Goal: Download file/media

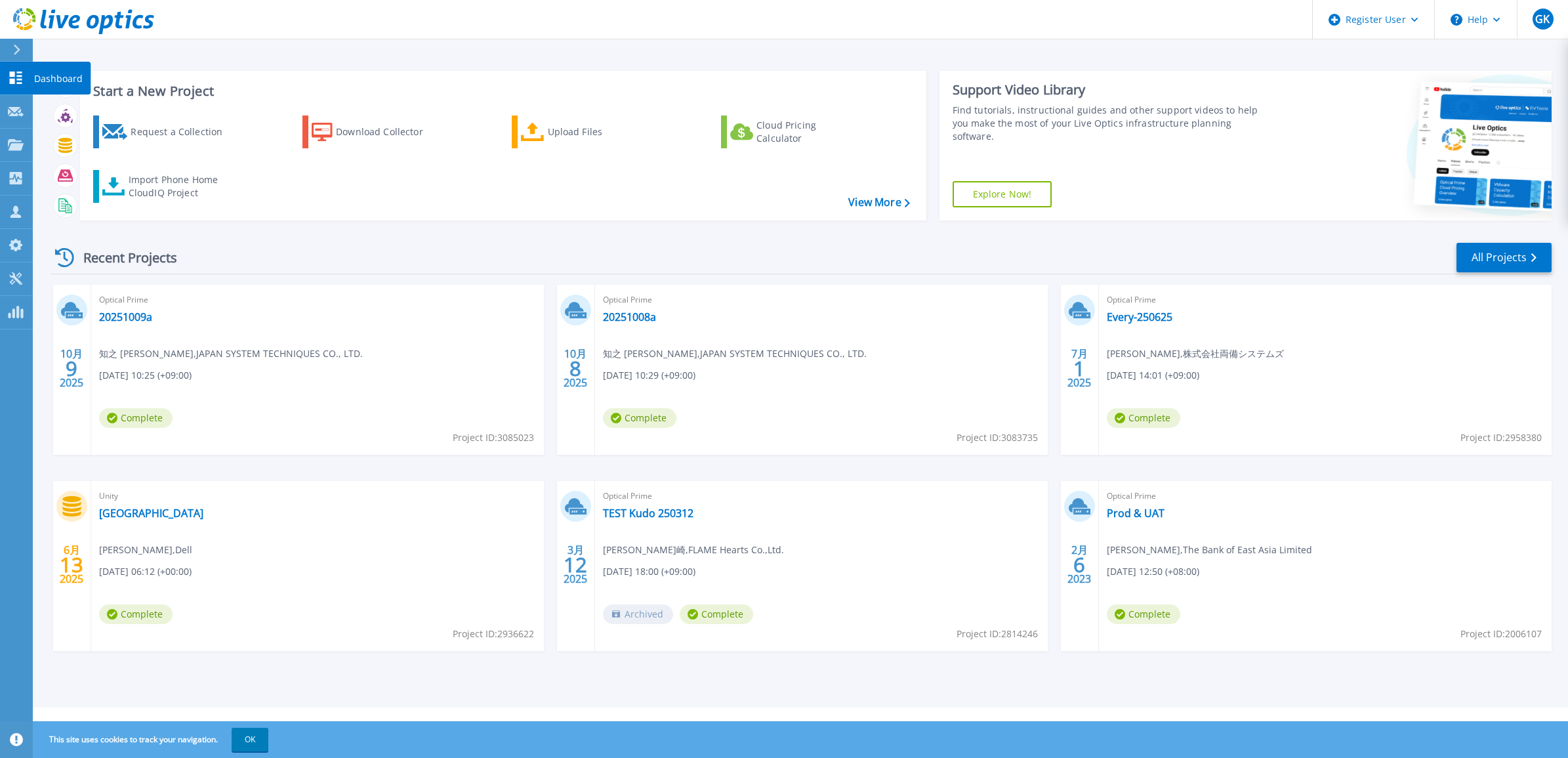
click at [15, 54] on icon at bounding box center [17, 50] width 7 height 11
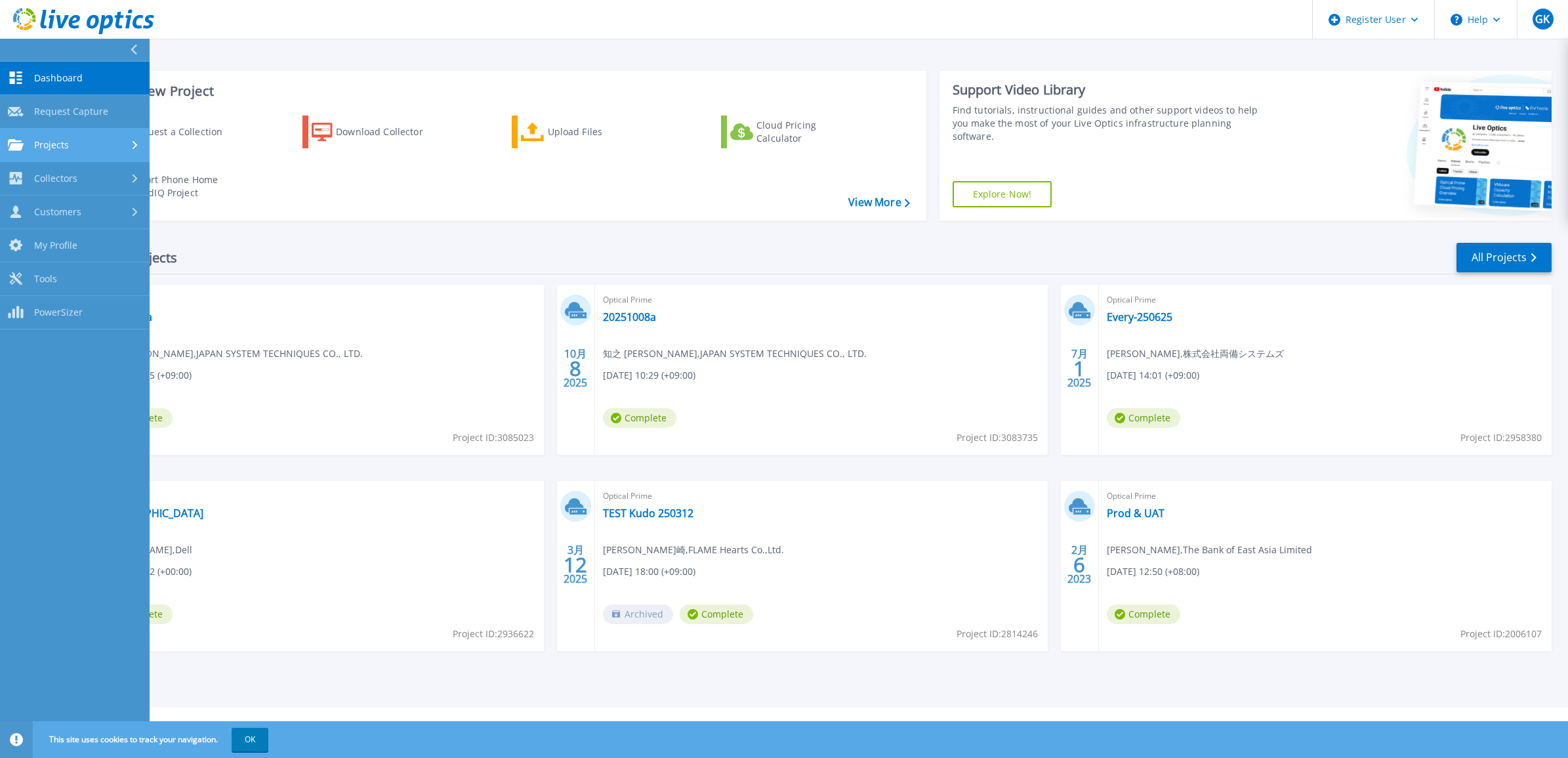
click at [114, 146] on div "Projects" at bounding box center [75, 145] width 134 height 12
click at [86, 172] on link "Search Projects" at bounding box center [75, 178] width 150 height 33
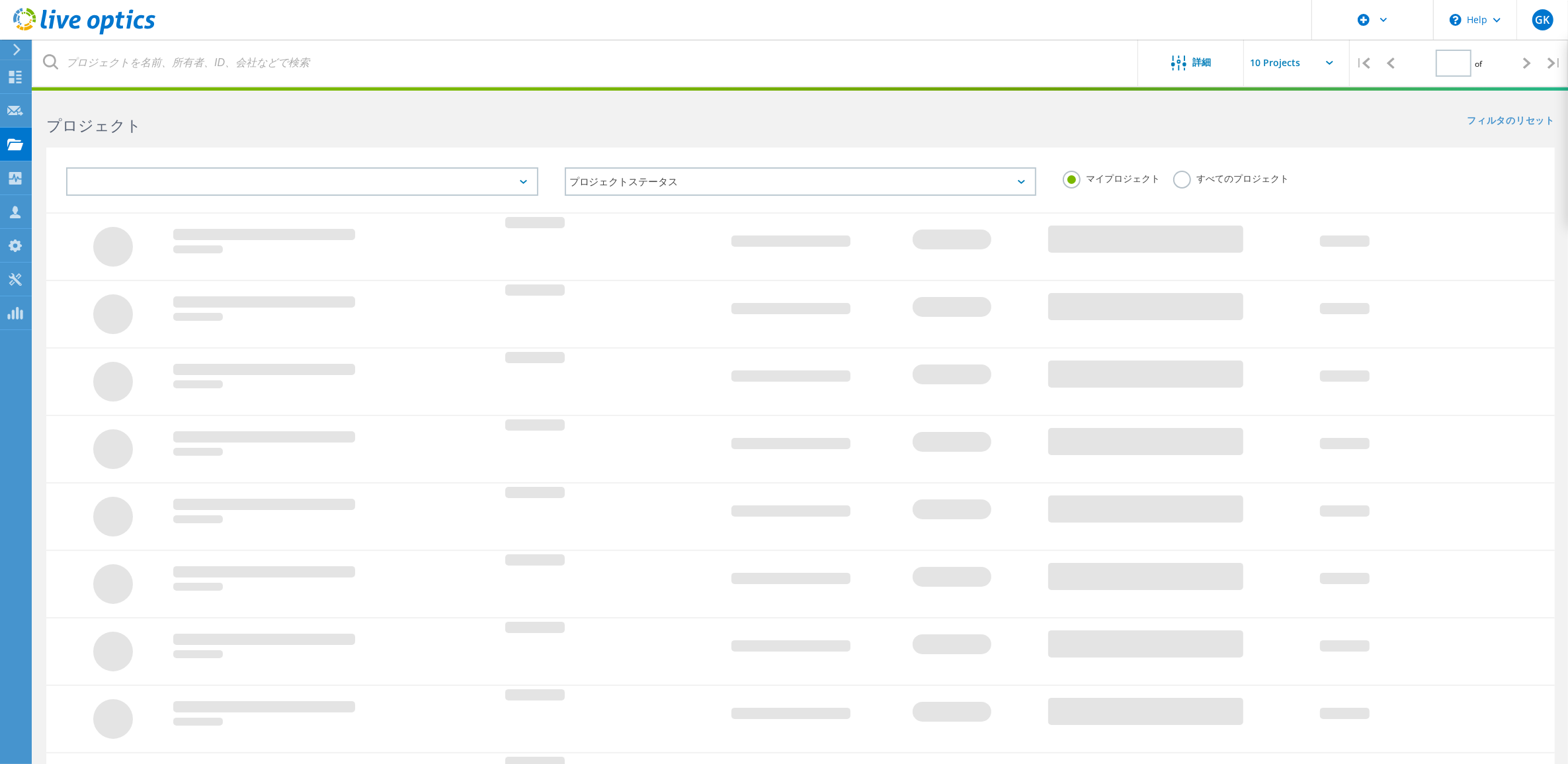
type input "1"
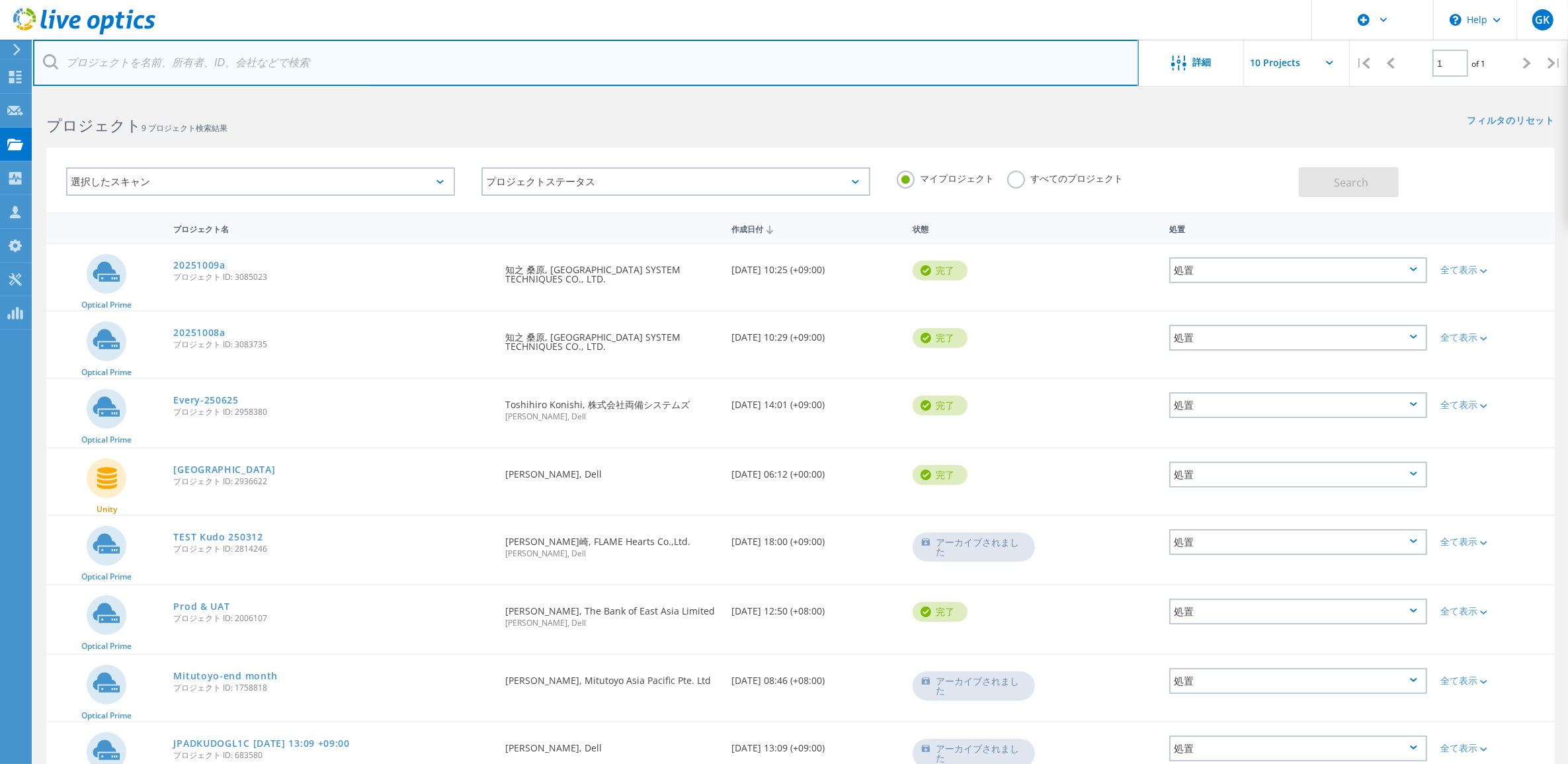
click at [753, 66] on input "text" at bounding box center [585, 62] width 1106 height 46
paste input "20251009a"
type input "20251009a"
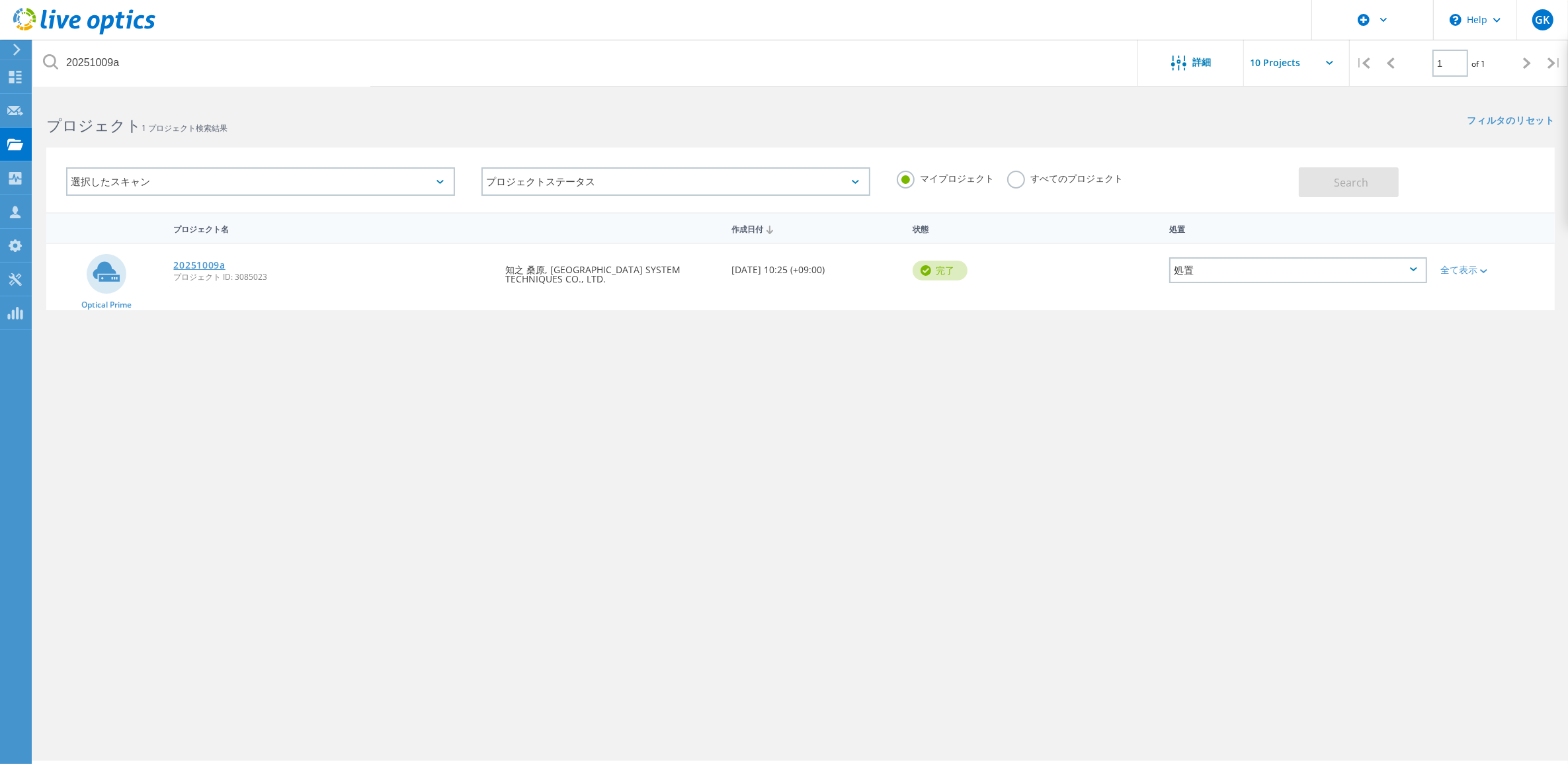
click at [194, 265] on link "20251009a" at bounding box center [199, 265] width 51 height 9
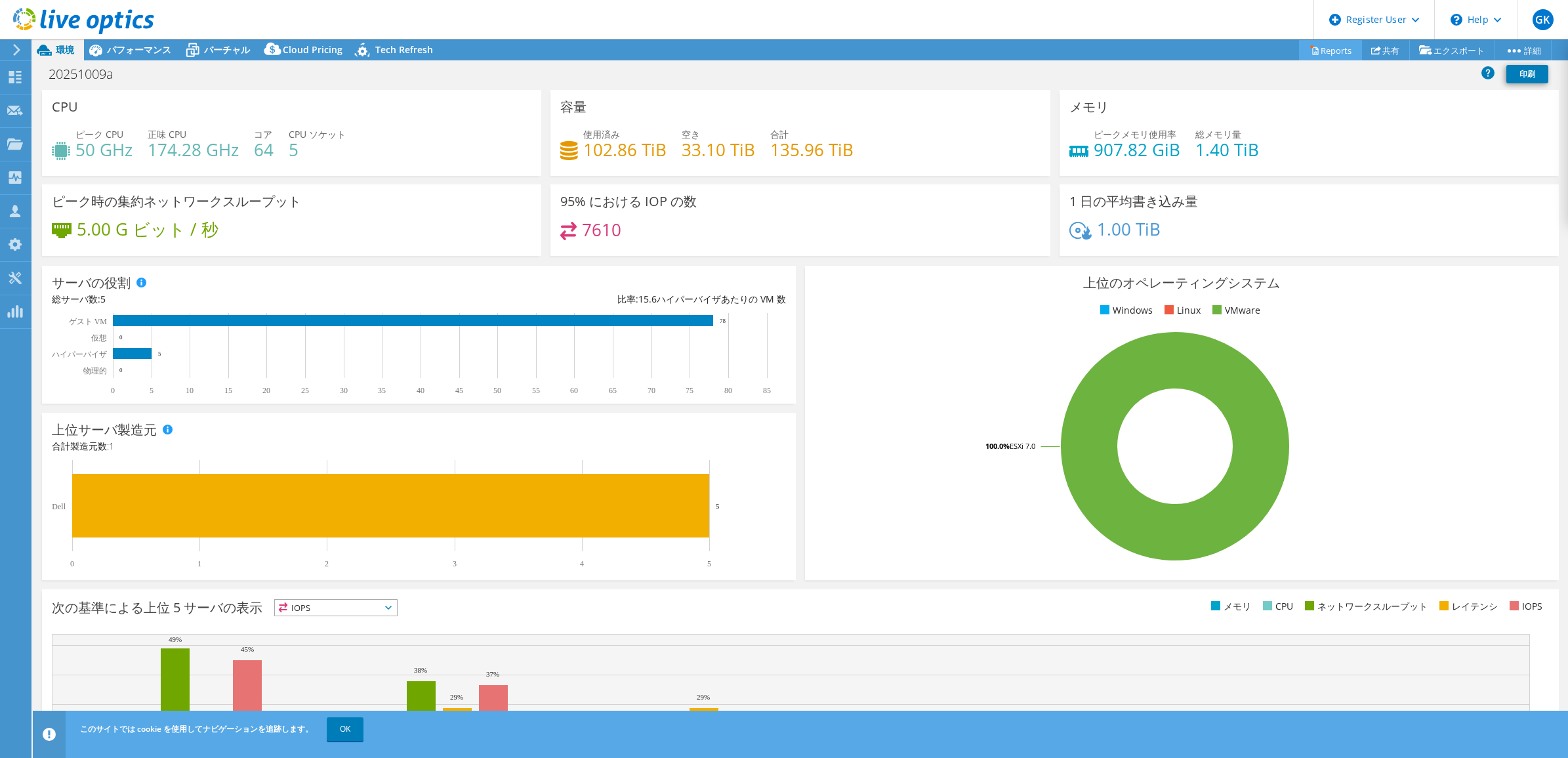
click at [1326, 53] on link "Reports" at bounding box center [1331, 50] width 63 height 21
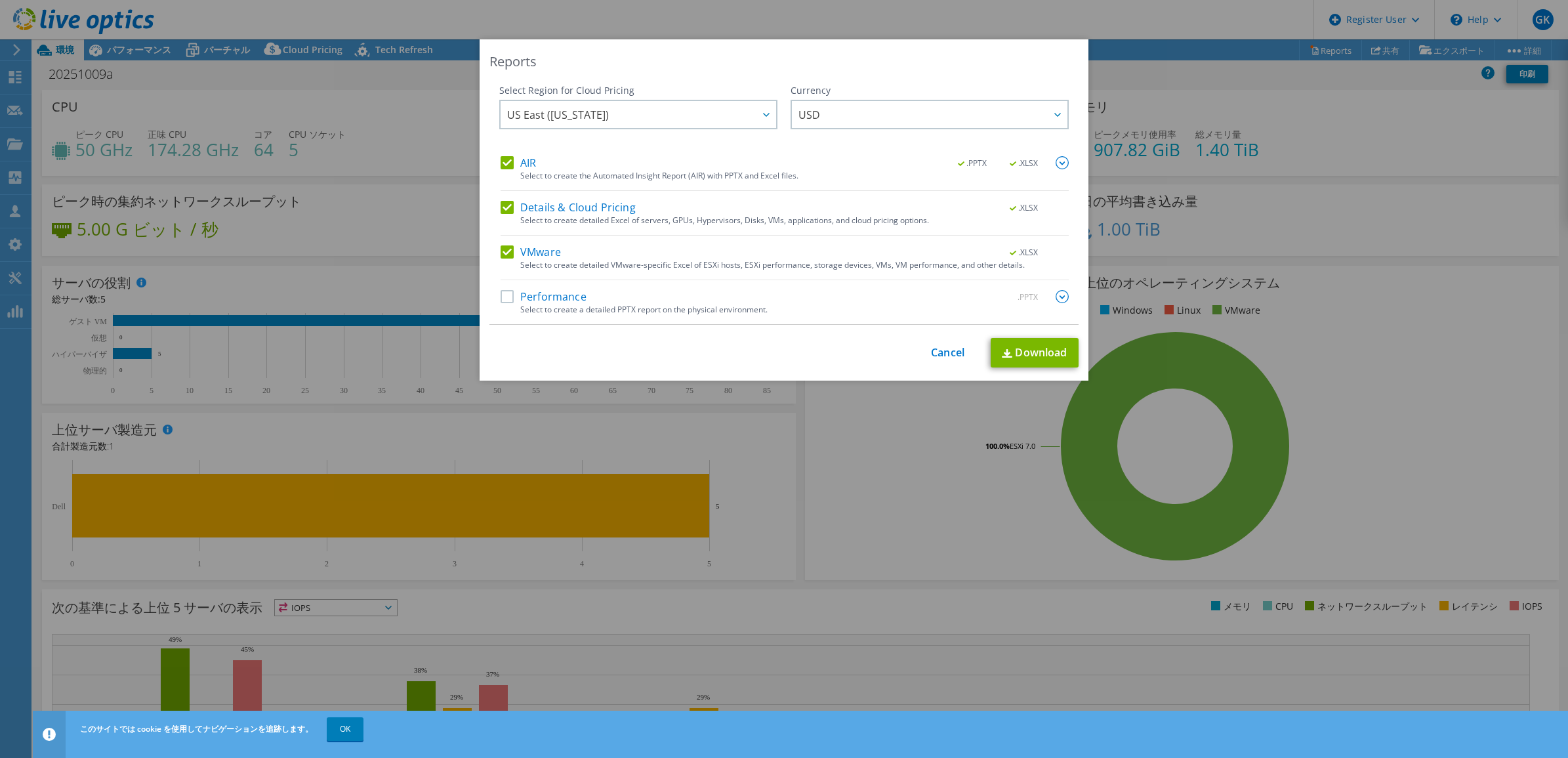
click at [846, 98] on div "Currency ARS AUD BRL CAD CHF CLP CNY DKK EUR GBP HKD HUF INR JPY MXN MYR NOK NZ…" at bounding box center [930, 121] width 278 height 73
click at [705, 115] on span "US East ([US_STATE])" at bounding box center [641, 114] width 269 height 26
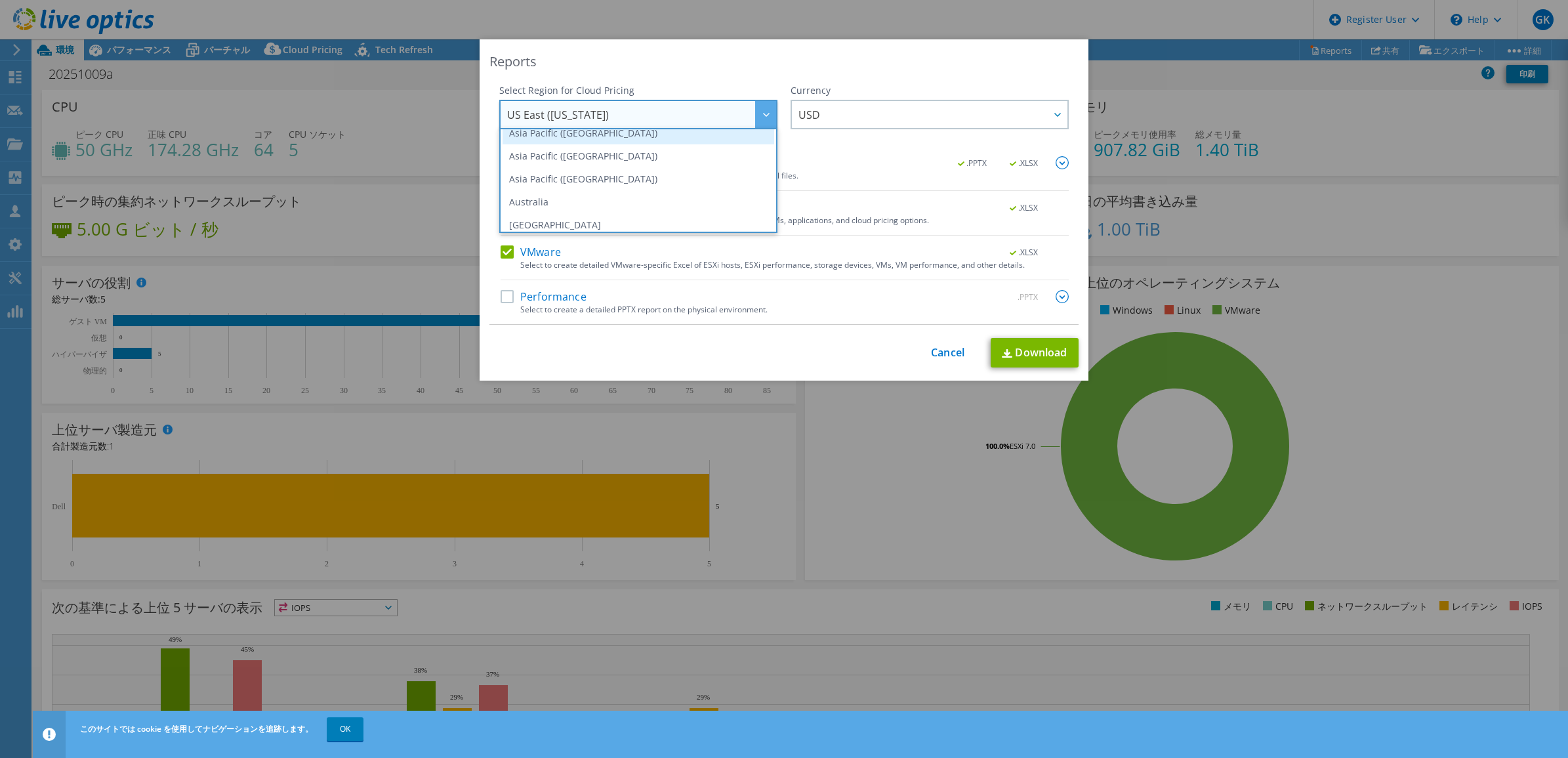
scroll to position [102, 0]
click at [634, 136] on li "Asia Pacific ([GEOGRAPHIC_DATA])" at bounding box center [638, 131] width 272 height 23
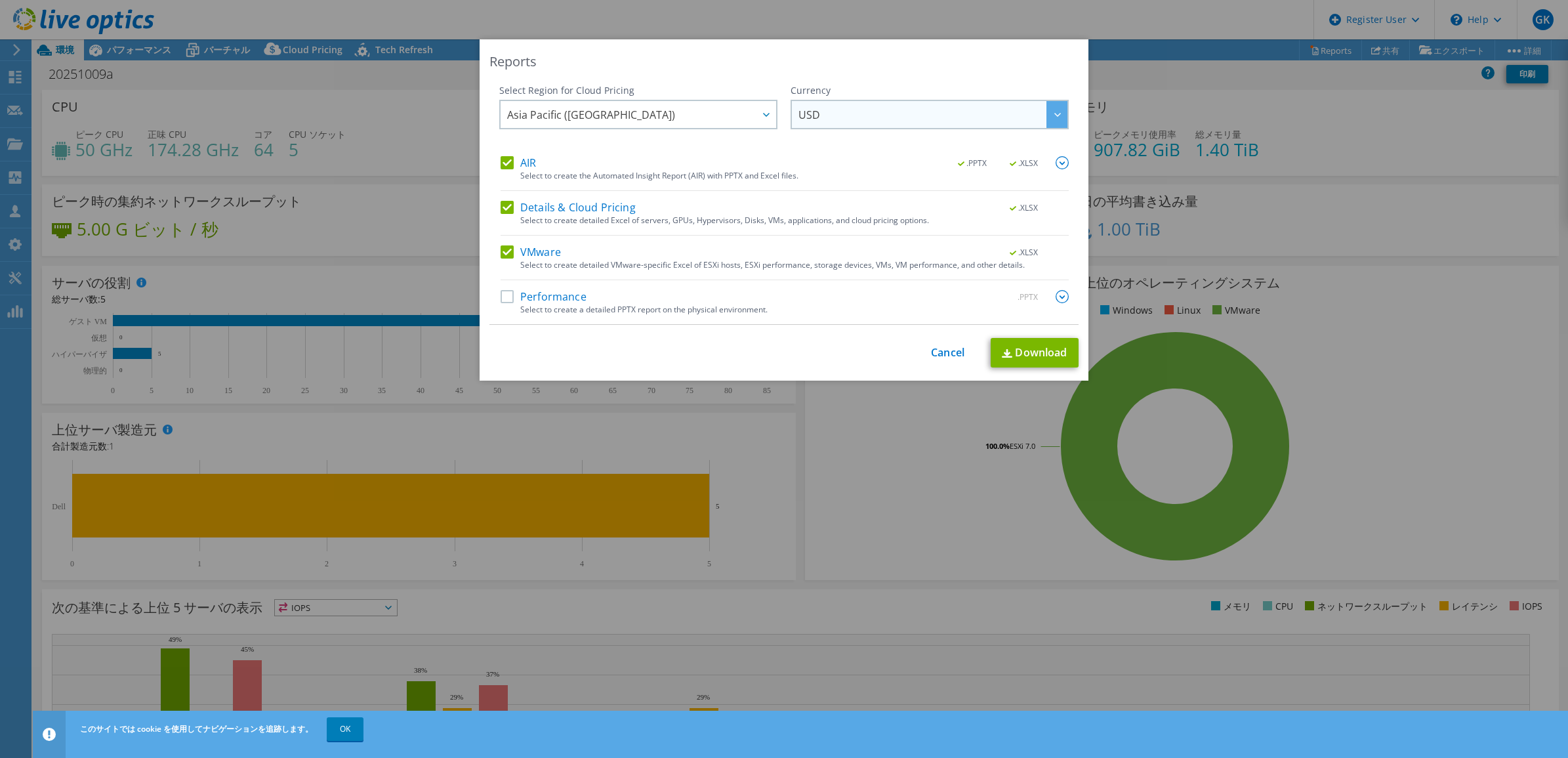
click at [998, 107] on span "USD" at bounding box center [933, 114] width 269 height 26
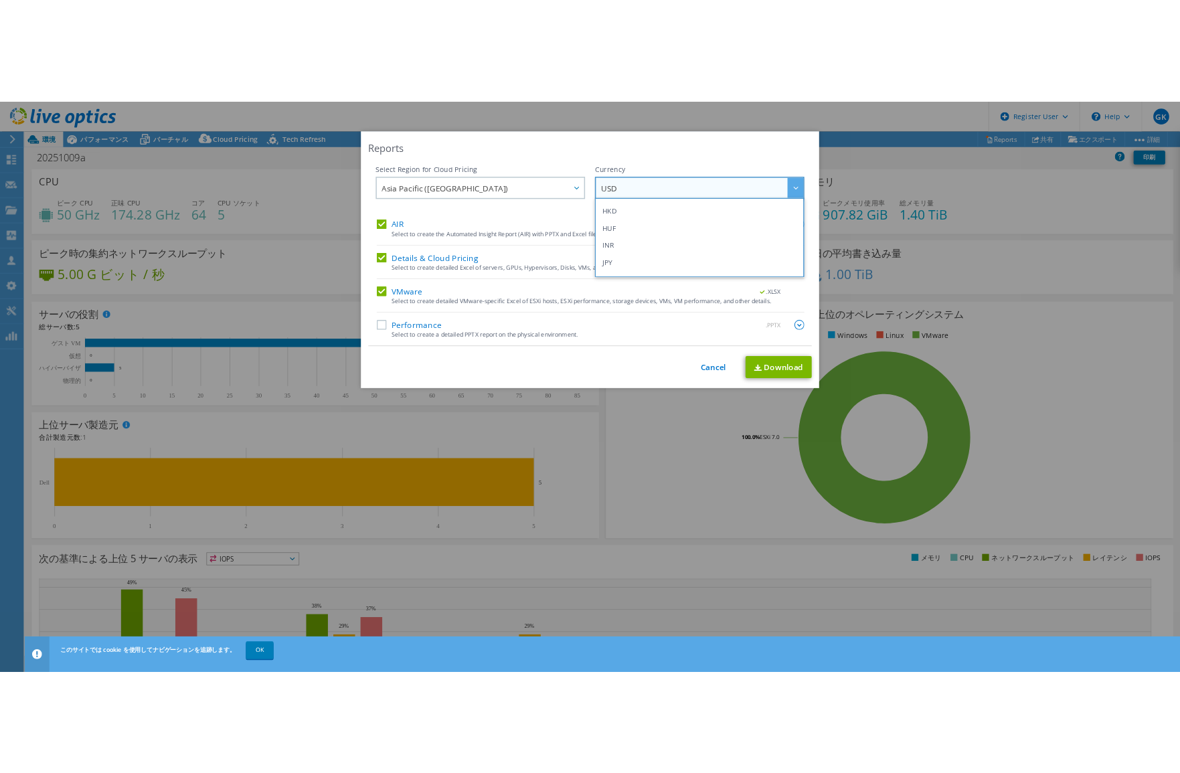
scroll to position [244, 0]
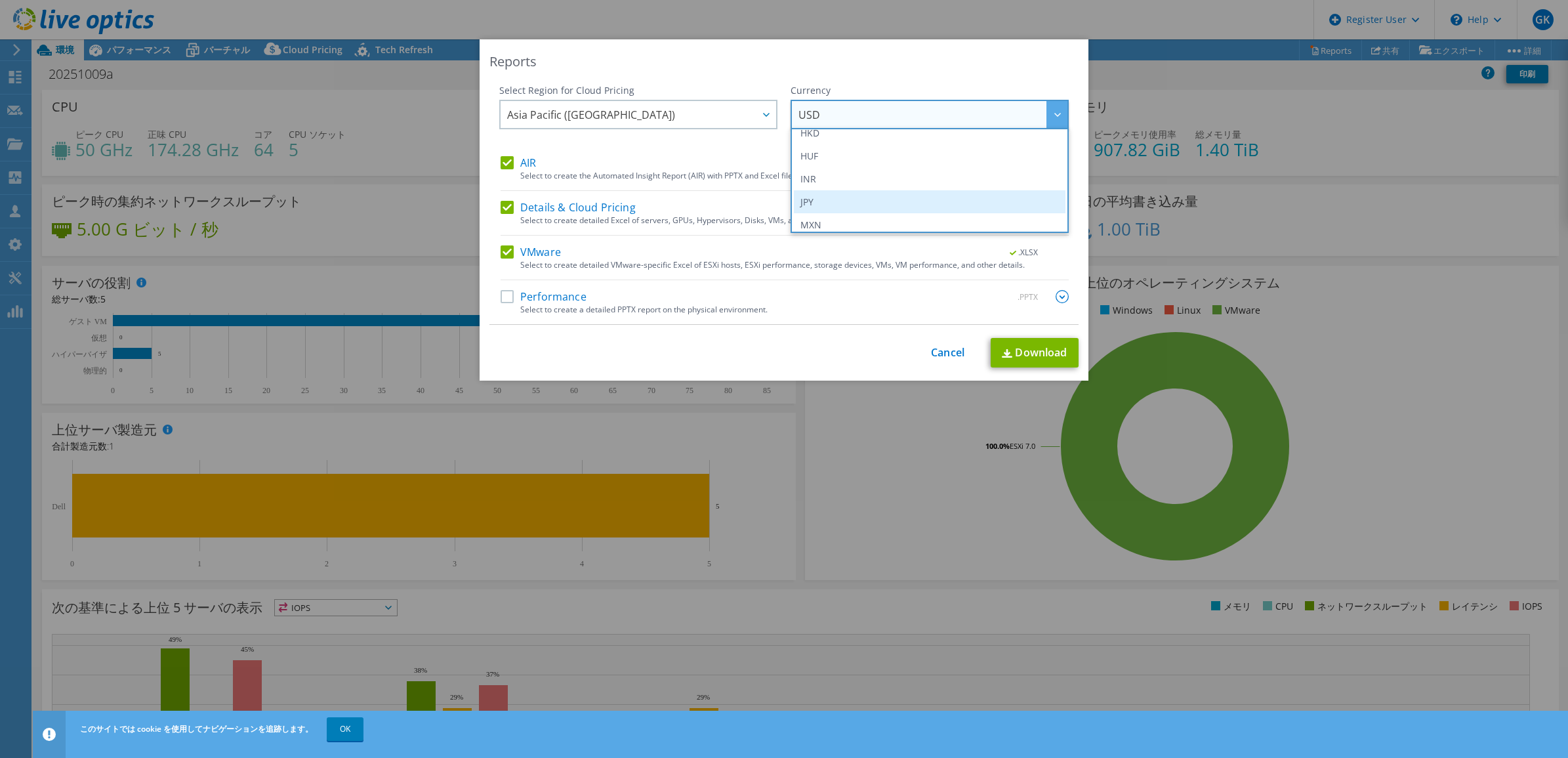
click at [926, 195] on li "JPY" at bounding box center [930, 201] width 272 height 23
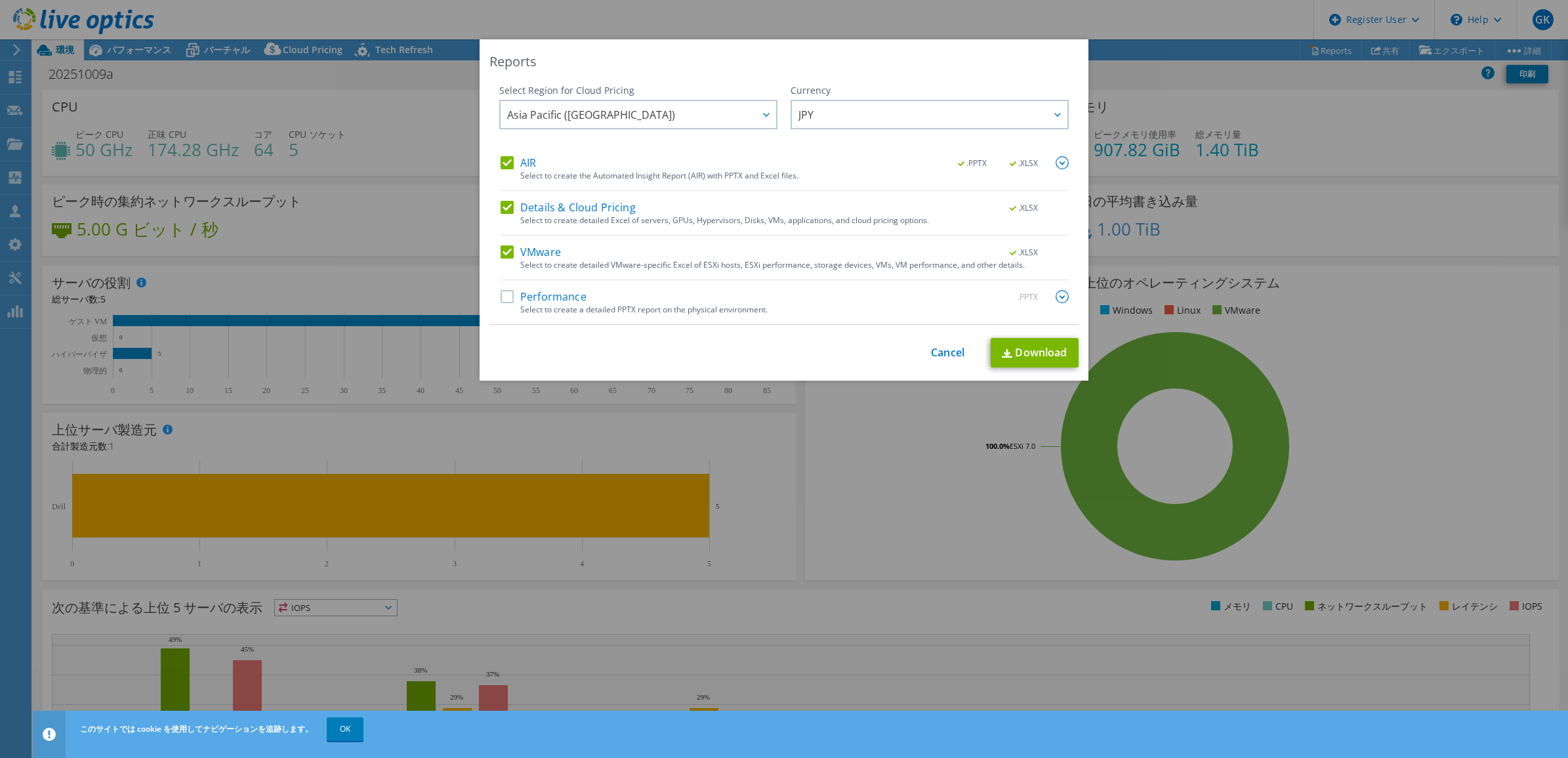
click at [861, 348] on div "This process may take a while, please wait... Cancel Download" at bounding box center [784, 353] width 589 height 29
click at [1038, 356] on link "Download" at bounding box center [1035, 353] width 88 height 29
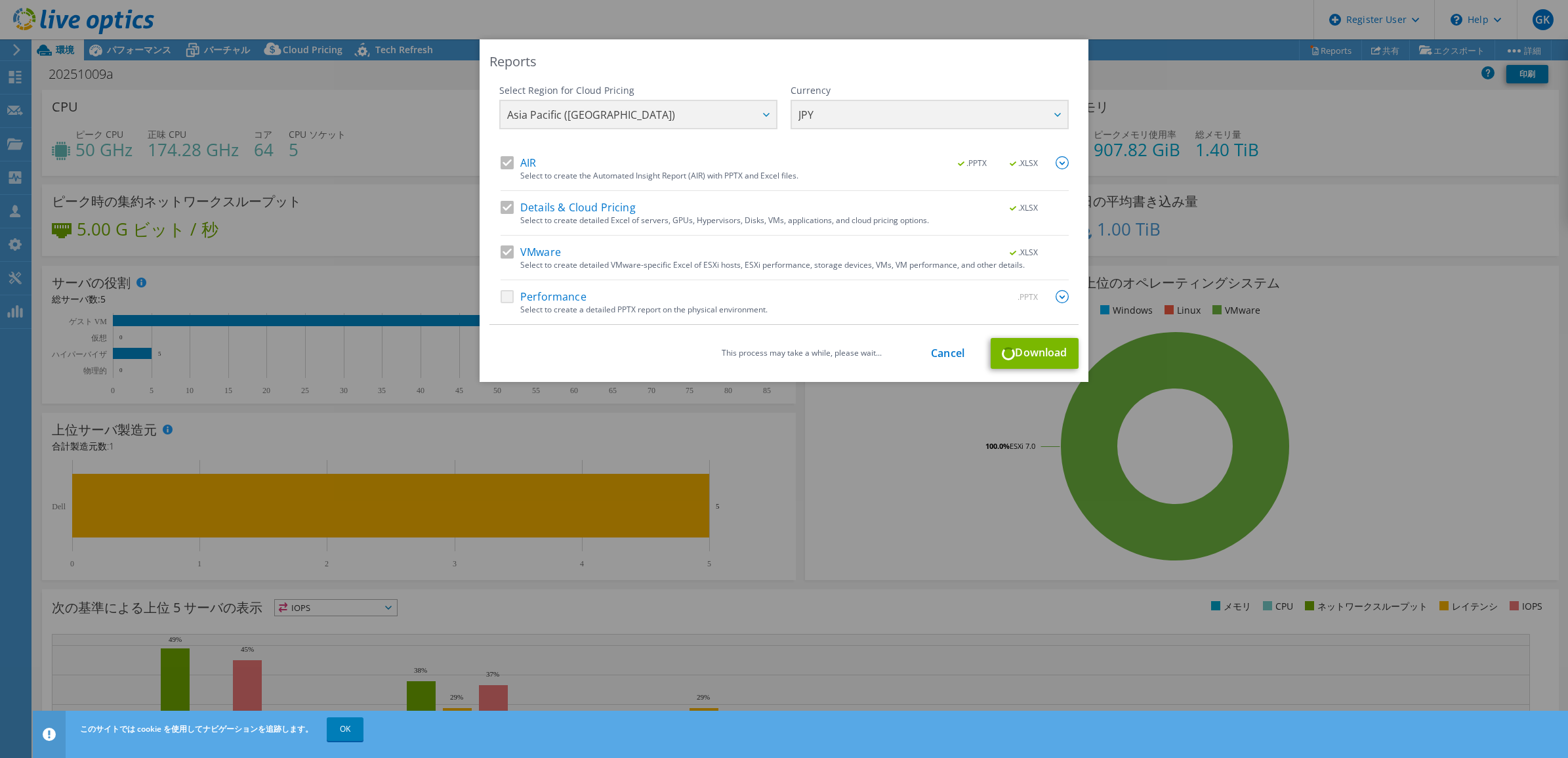
click at [1002, 356] on div "This process may take a while, please wait... Cancel Download" at bounding box center [784, 353] width 589 height 30
click at [940, 356] on link "Cancel" at bounding box center [948, 353] width 33 height 13
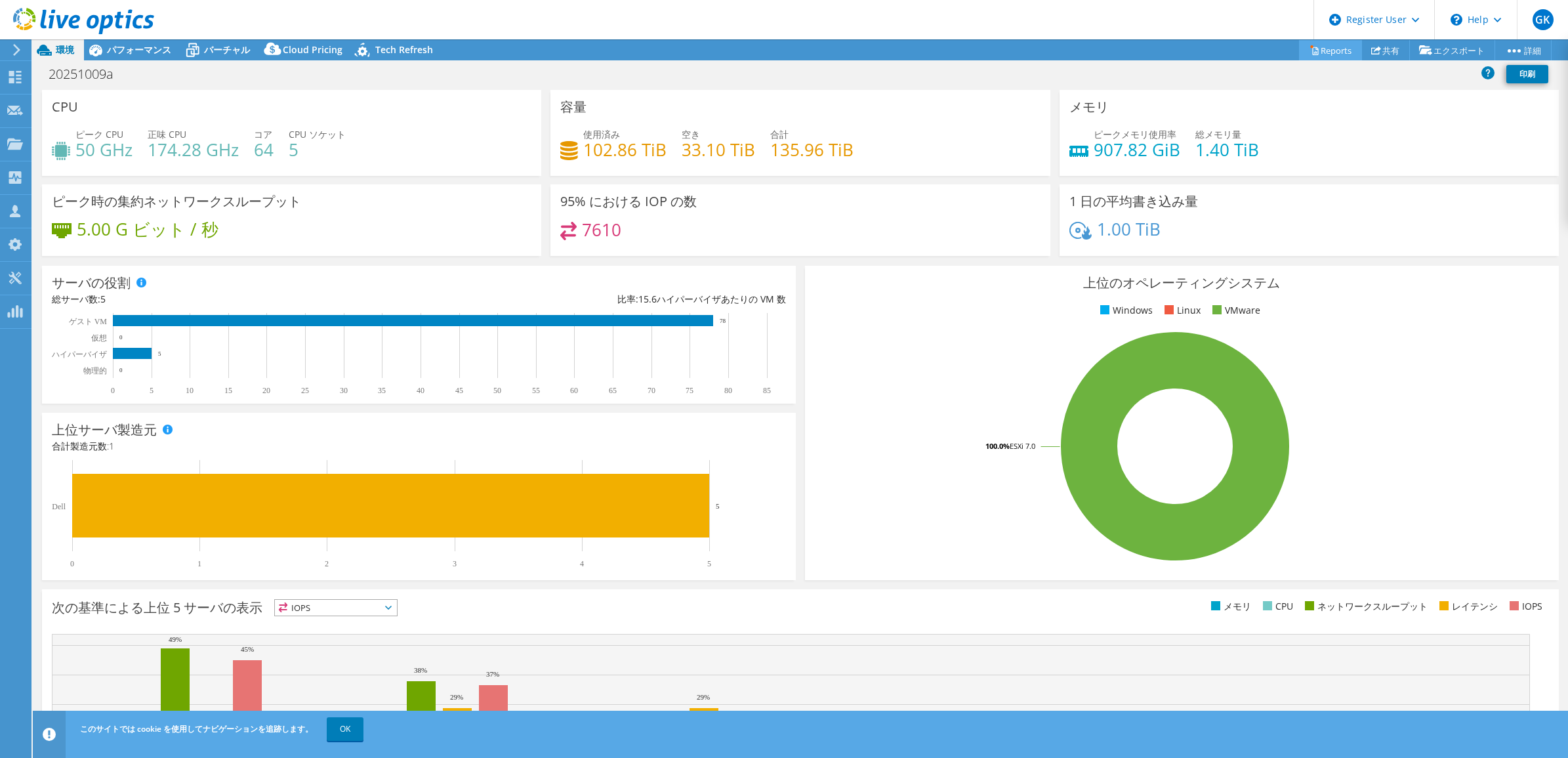
click at [1330, 44] on link "Reports" at bounding box center [1331, 50] width 63 height 21
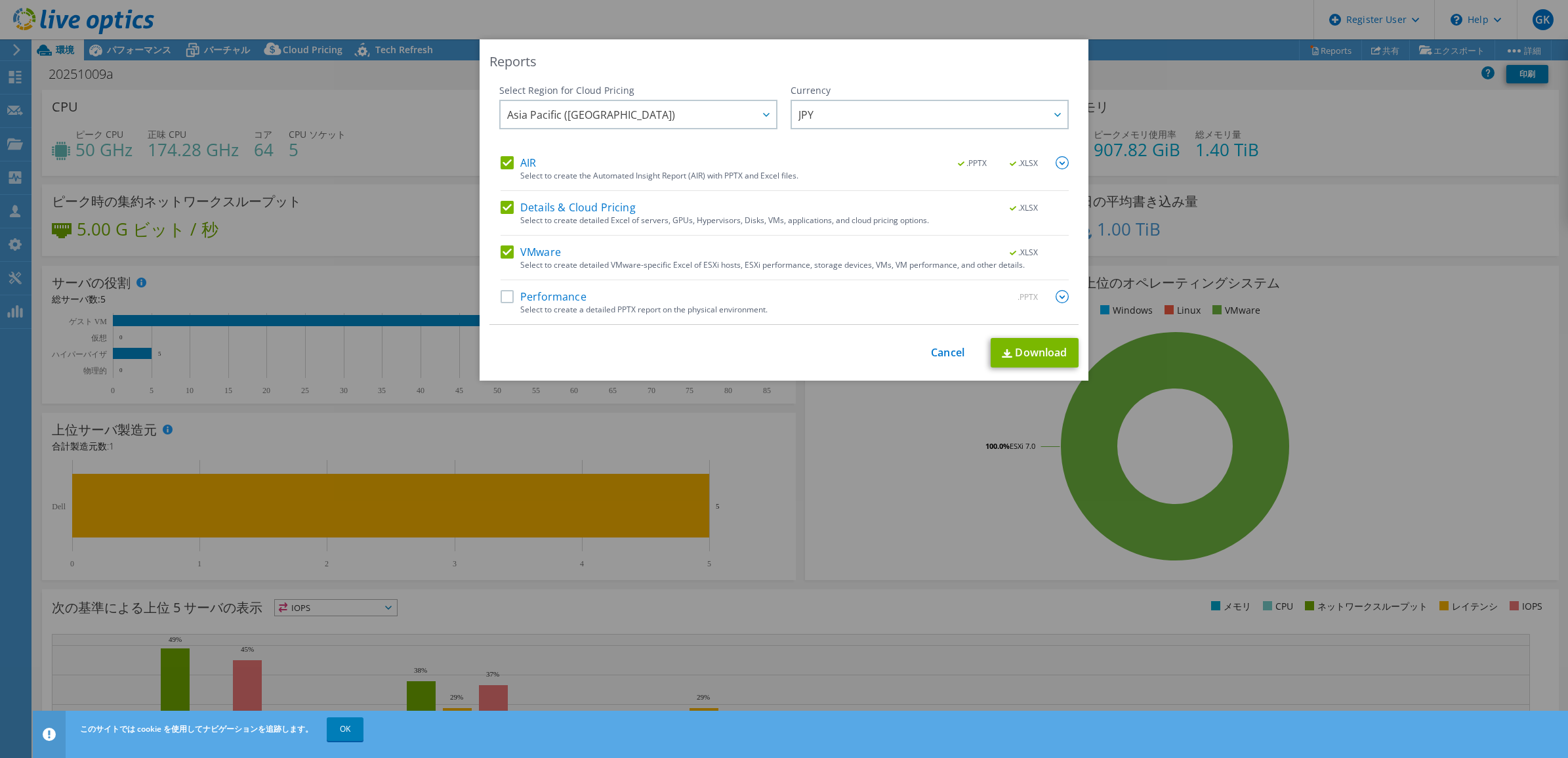
click at [501, 207] on label "Details & Cloud Pricing" at bounding box center [569, 207] width 135 height 13
click at [0, 0] on input "Details & Cloud Pricing" at bounding box center [0, 0] width 0 height 0
click at [501, 254] on label "VMware" at bounding box center [531, 251] width 61 height 13
click at [0, 0] on input "VMware" at bounding box center [0, 0] width 0 height 0
click at [503, 250] on label "VMware" at bounding box center [531, 251] width 61 height 13
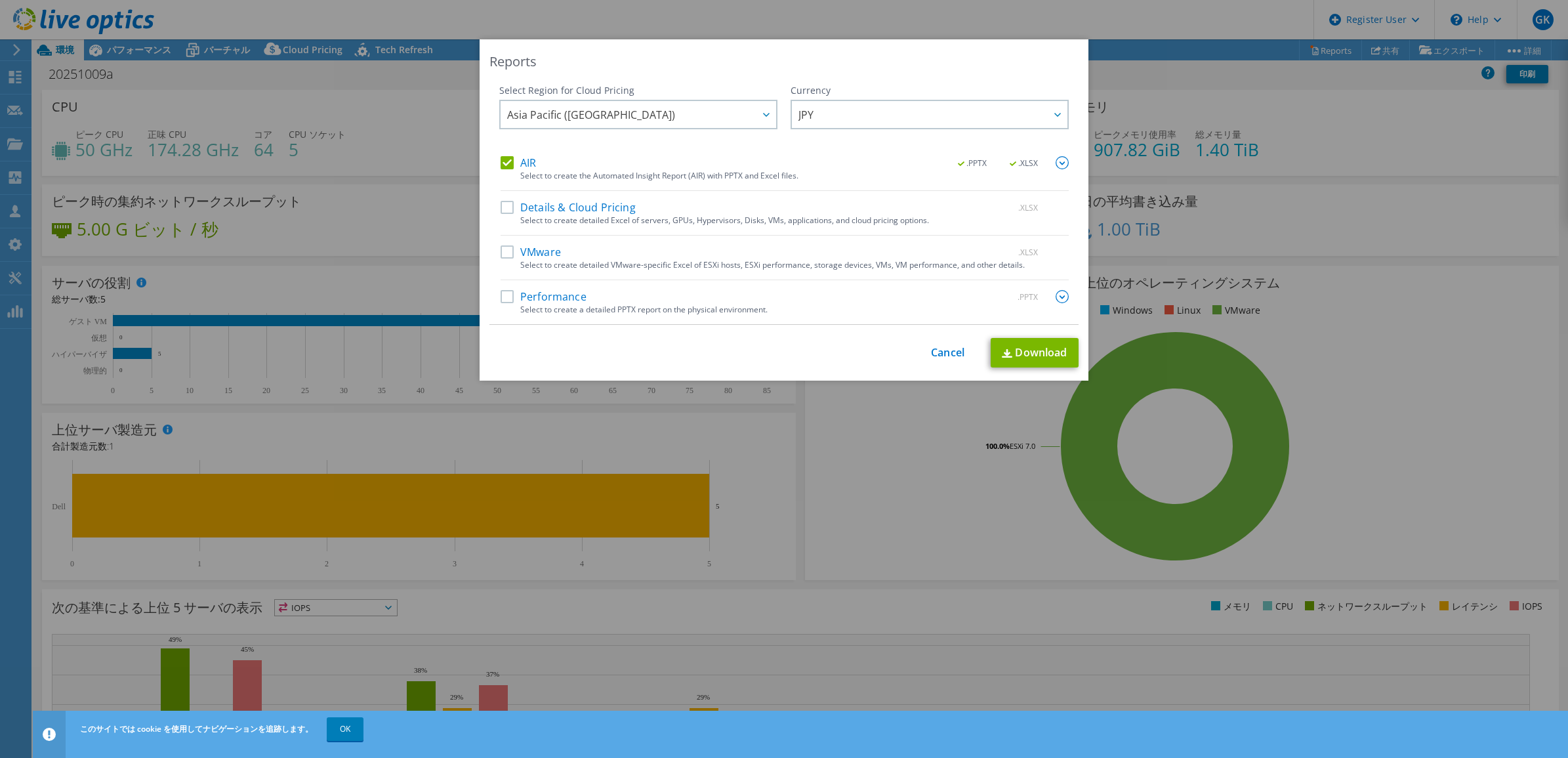
click at [0, 0] on input "VMware" at bounding box center [0, 0] width 0 height 0
click at [1038, 349] on link "Download" at bounding box center [1035, 353] width 88 height 29
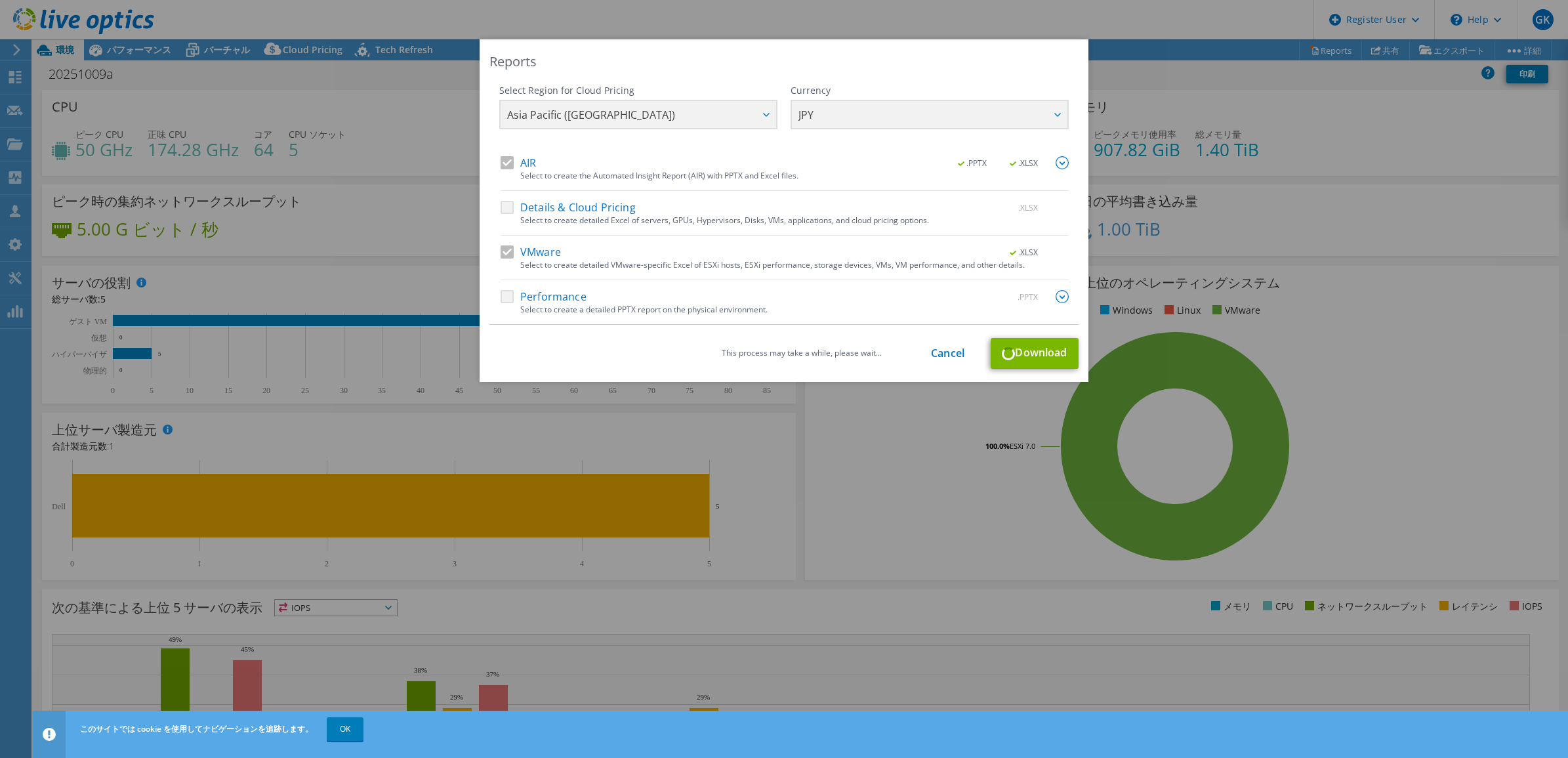
click at [1058, 162] on img at bounding box center [1062, 162] width 13 height 13
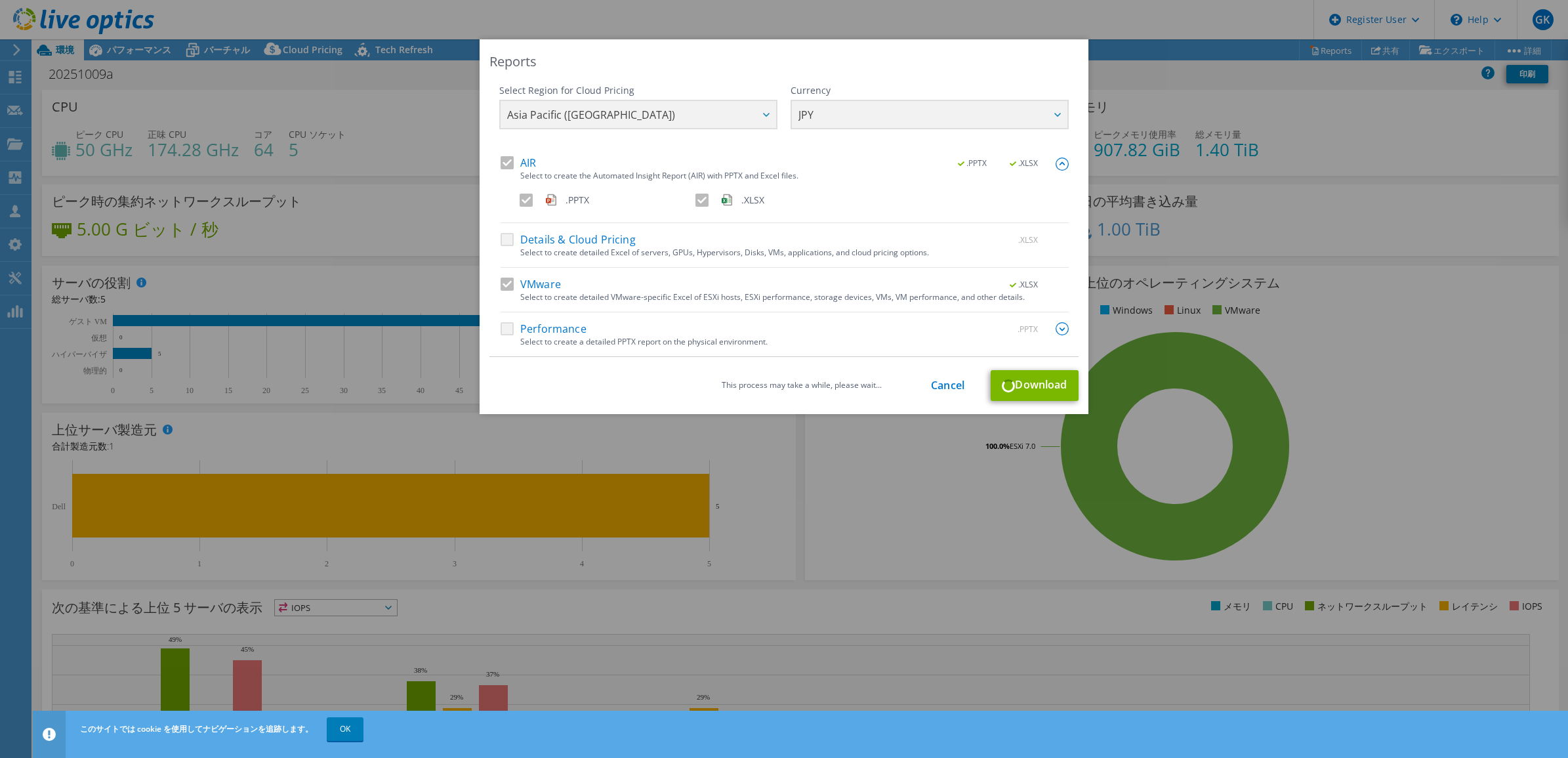
click at [1058, 326] on img at bounding box center [1062, 328] width 13 height 13
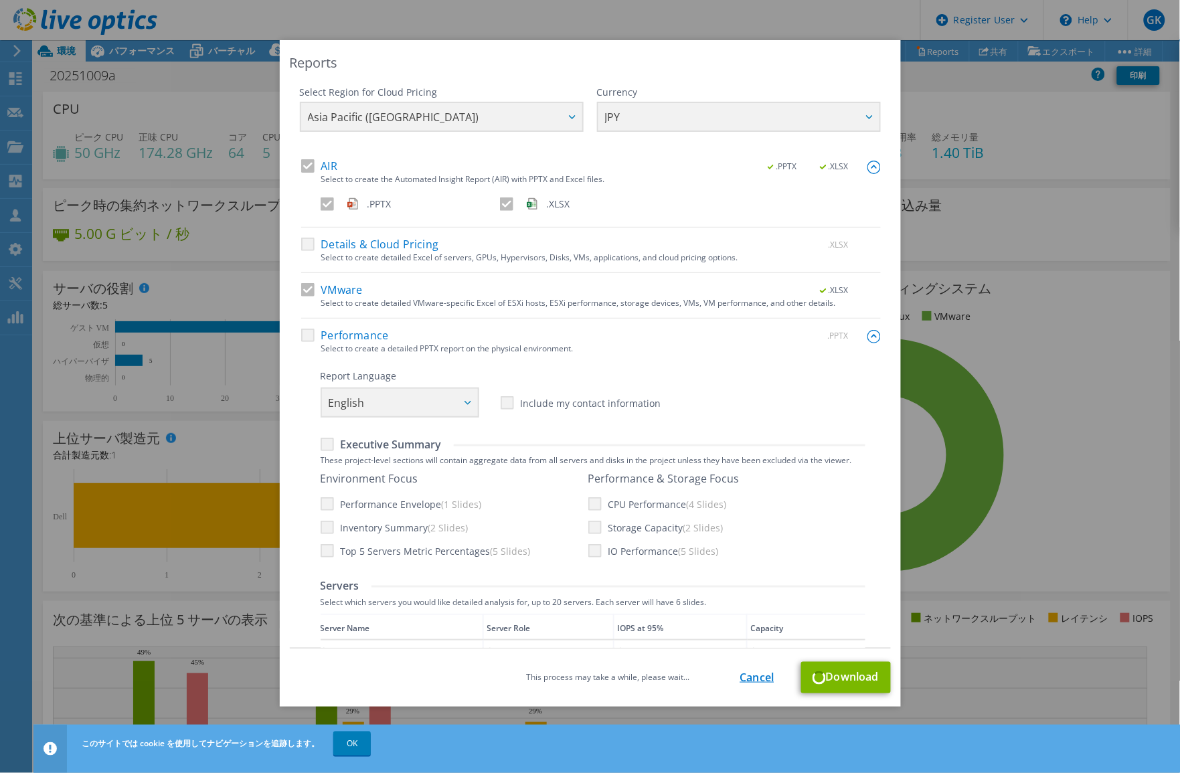
click at [750, 680] on link "Cancel" at bounding box center [757, 677] width 34 height 13
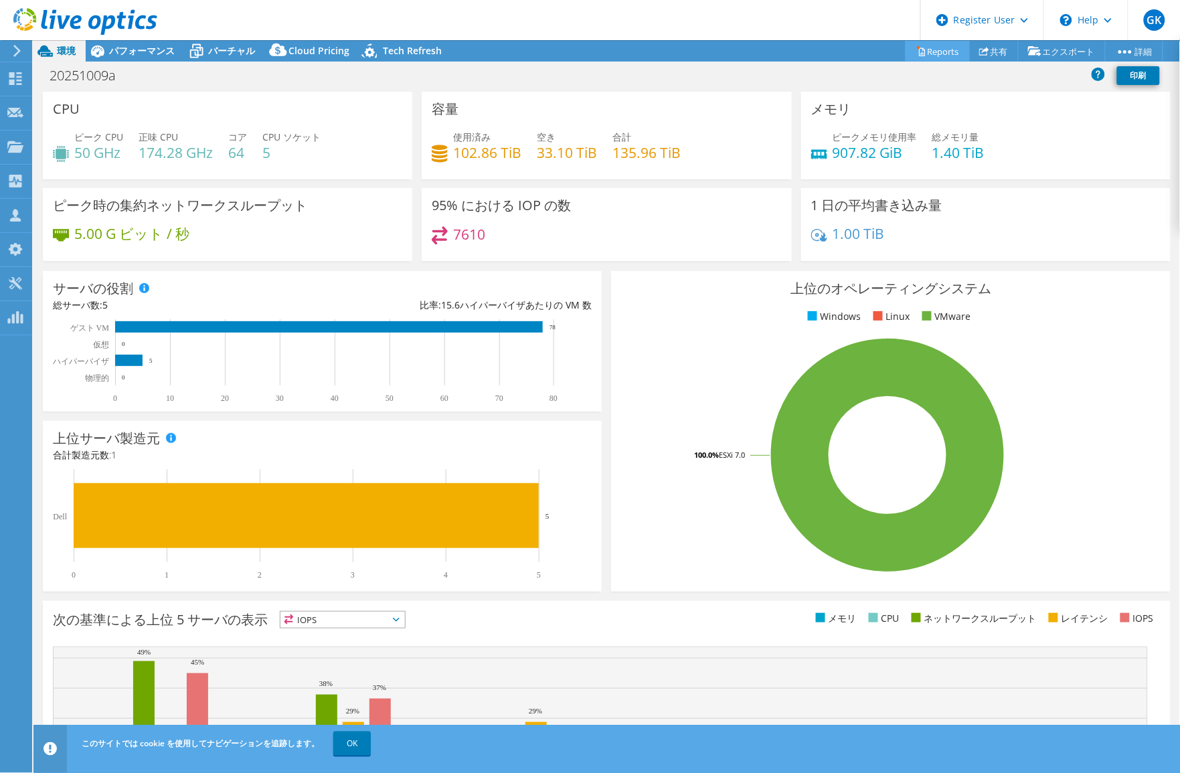
click at [931, 48] on link "Reports" at bounding box center [937, 51] width 64 height 21
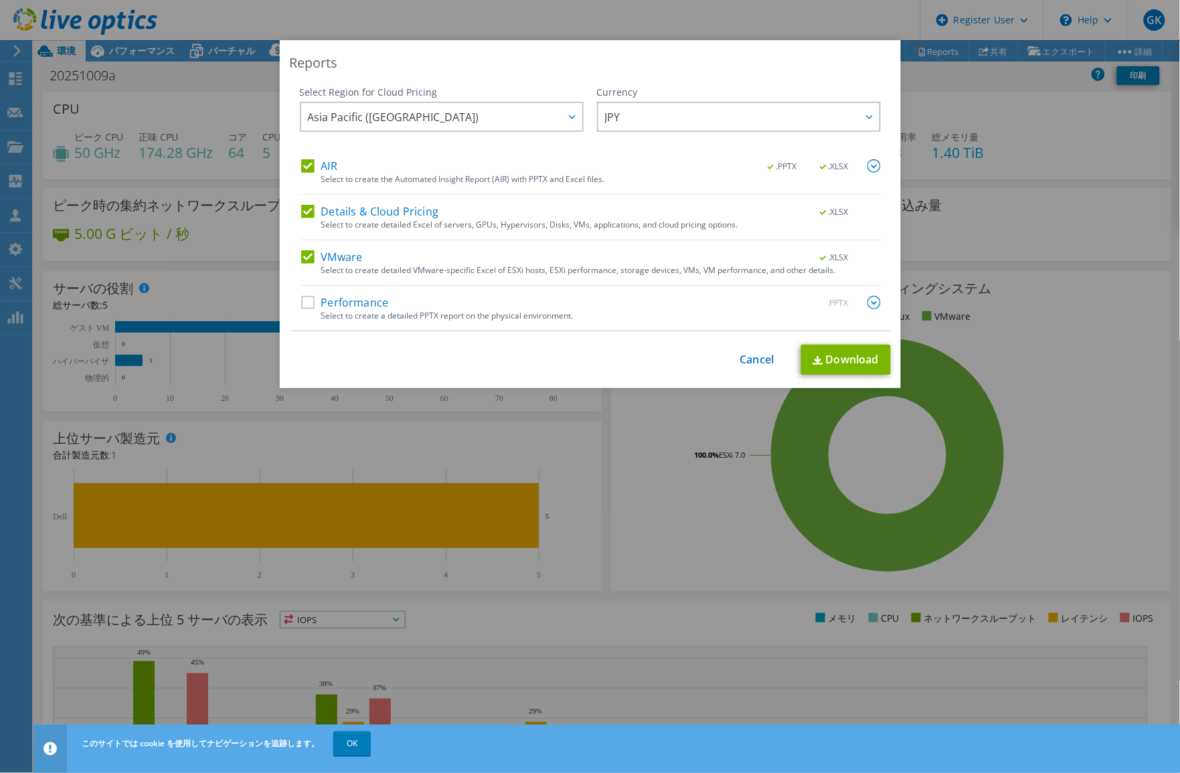
click at [301, 212] on label "Details & Cloud Pricing" at bounding box center [370, 211] width 138 height 13
click at [0, 0] on input "Details & Cloud Pricing" at bounding box center [0, 0] width 0 height 0
click at [302, 258] on label "VMware" at bounding box center [332, 256] width 62 height 13
click at [0, 0] on input "VMware" at bounding box center [0, 0] width 0 height 0
click at [824, 363] on link "Download" at bounding box center [846, 360] width 90 height 30
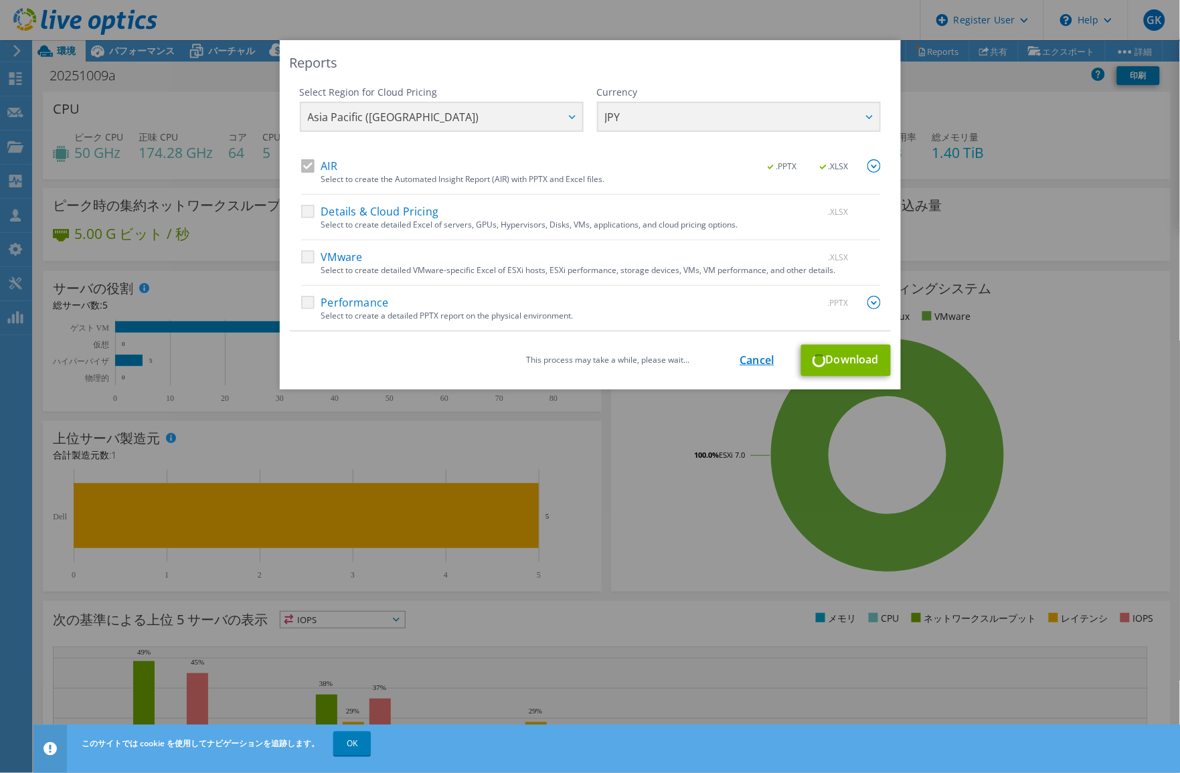
click at [740, 365] on link "Cancel" at bounding box center [757, 360] width 34 height 13
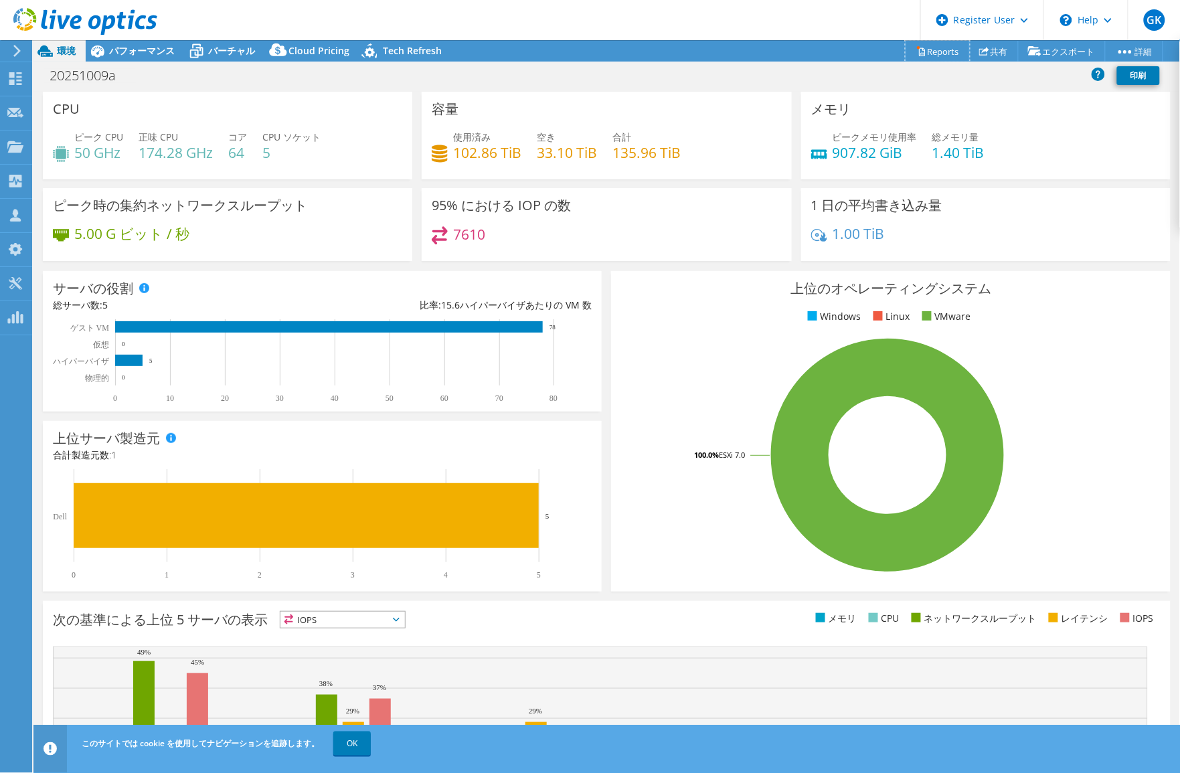
click at [927, 54] on link "Reports" at bounding box center [937, 51] width 64 height 21
